Goal: Transaction & Acquisition: Obtain resource

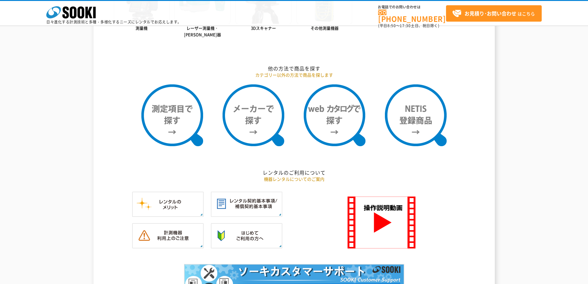
scroll to position [504, 0]
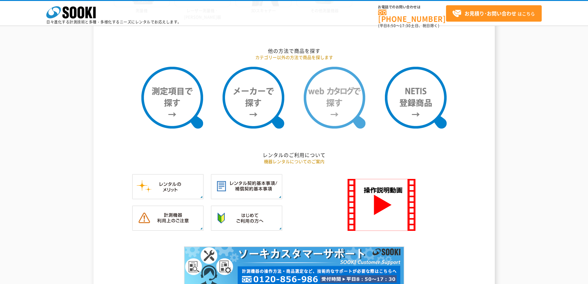
click at [334, 112] on img at bounding box center [335, 98] width 62 height 62
click at [62, 156] on div "測量機・測定器・計測器 レンタル商品を探す レンタル商品カテゴリーから探す 商品カテゴリーから商品を探します 音響・振動計測器 有害ガス検知器 水質測定器 粉…" at bounding box center [294, 33] width 588 height 531
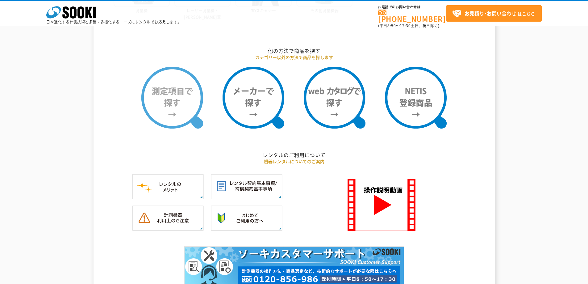
click at [178, 95] on img at bounding box center [172, 98] width 62 height 62
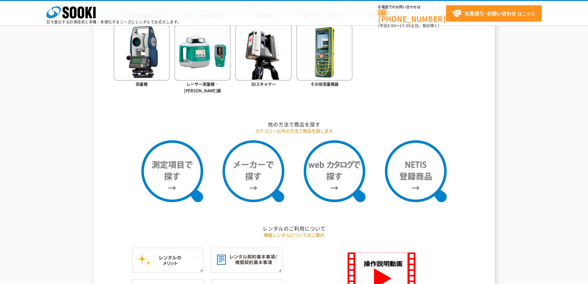
scroll to position [422, 0]
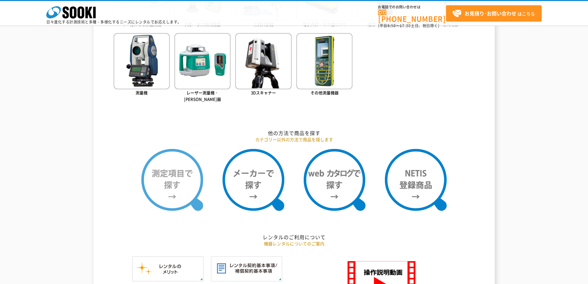
click at [170, 185] on img at bounding box center [172, 180] width 62 height 62
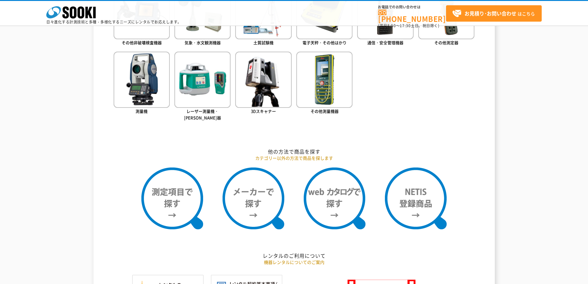
scroll to position [350, 0]
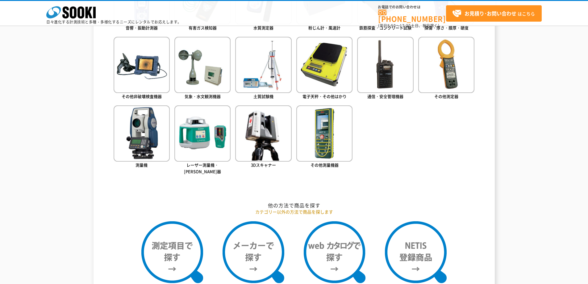
click at [62, 188] on div "測量機・測定器・計測器 レンタル商品を探す レンタル商品カテゴリーから探す 商品カテゴリーから商品を探します 音響・振動計測器 有害ガス検知器 水質測定器 粉…" at bounding box center [294, 188] width 588 height 531
click at [424, 138] on ul "音響・振動計測器 有害ガス検知器 水質測定器 粉じん計・風速計 鉄筋探査・コンクリート試験 探傷・厚さ・膜厚・硬度" at bounding box center [294, 80] width 361 height 225
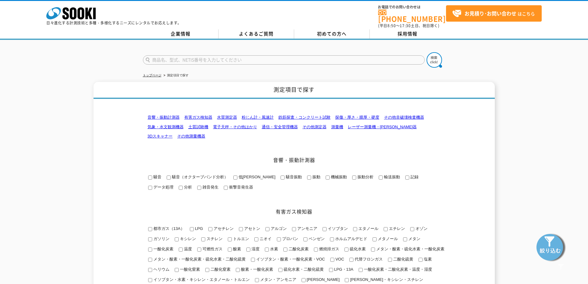
click at [232, 59] on input "text" at bounding box center [284, 59] width 282 height 9
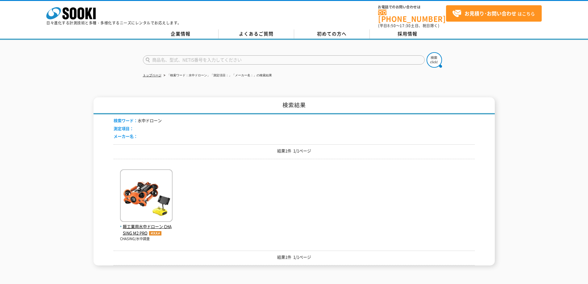
click at [212, 205] on div "軽工業用水中ドローン CHASING M2 PRO CHASING/水中調査" at bounding box center [294, 202] width 361 height 77
click at [153, 207] on img at bounding box center [146, 196] width 52 height 54
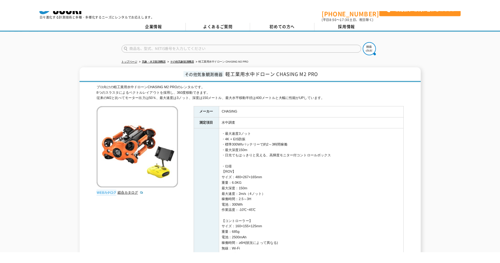
scroll to position [31, 0]
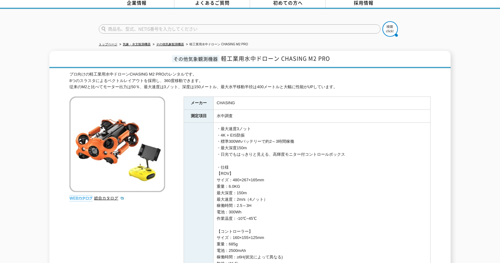
click at [247, 116] on td "水中調査" at bounding box center [322, 116] width 217 height 13
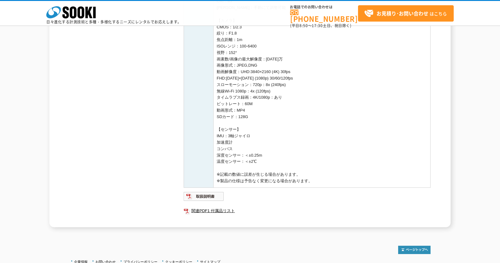
scroll to position [360, 0]
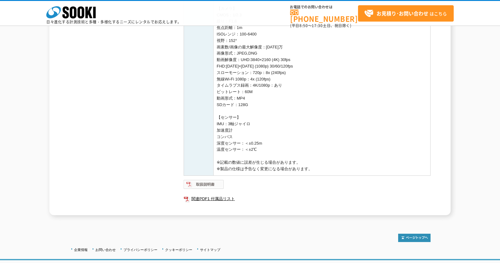
click at [218, 183] on img at bounding box center [204, 185] width 40 height 10
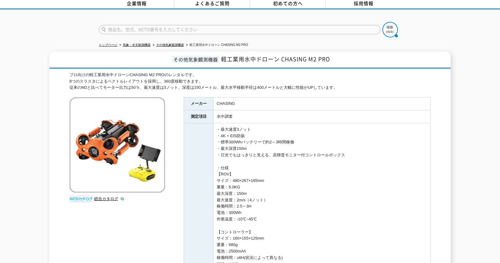
scroll to position [31, 0]
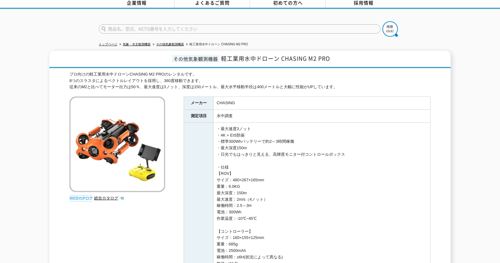
click at [113, 138] on img at bounding box center [117, 145] width 96 height 96
drag, startPoint x: 131, startPoint y: 70, endPoint x: 163, endPoint y: 73, distance: 32.5
click at [163, 73] on div "プロ向けの軽工業用水中ドローンCHASING M2 PROのレンタルです。 8つのスラスタによるベクトルレイアウトを採用し、360度移動できます。 従来のM2…" at bounding box center [249, 80] width 361 height 19
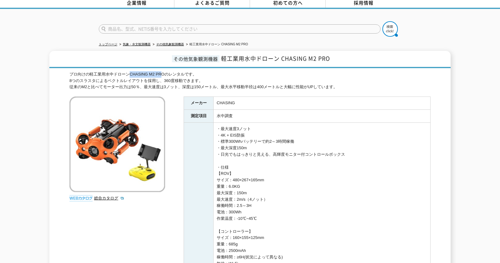
copy div "CHASING M2 PR"
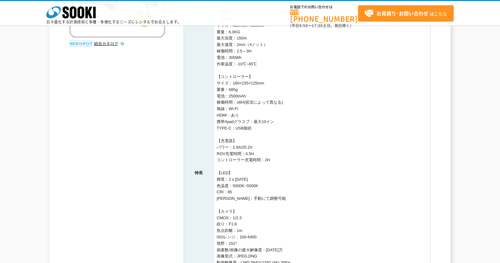
scroll to position [175, 0]
